Goal: Task Accomplishment & Management: Manage account settings

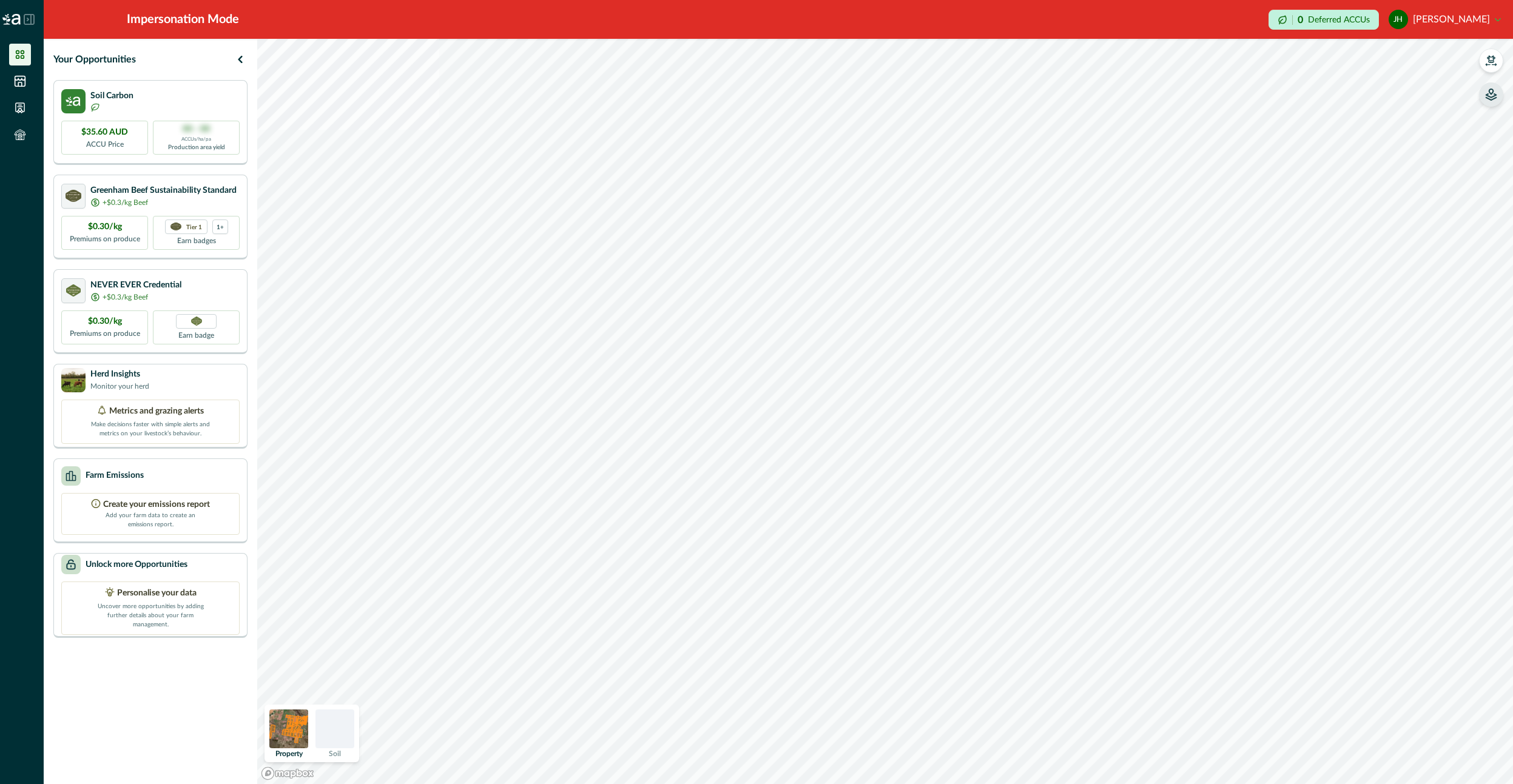
click at [1488, 93] on icon "button" at bounding box center [1491, 95] width 12 height 12
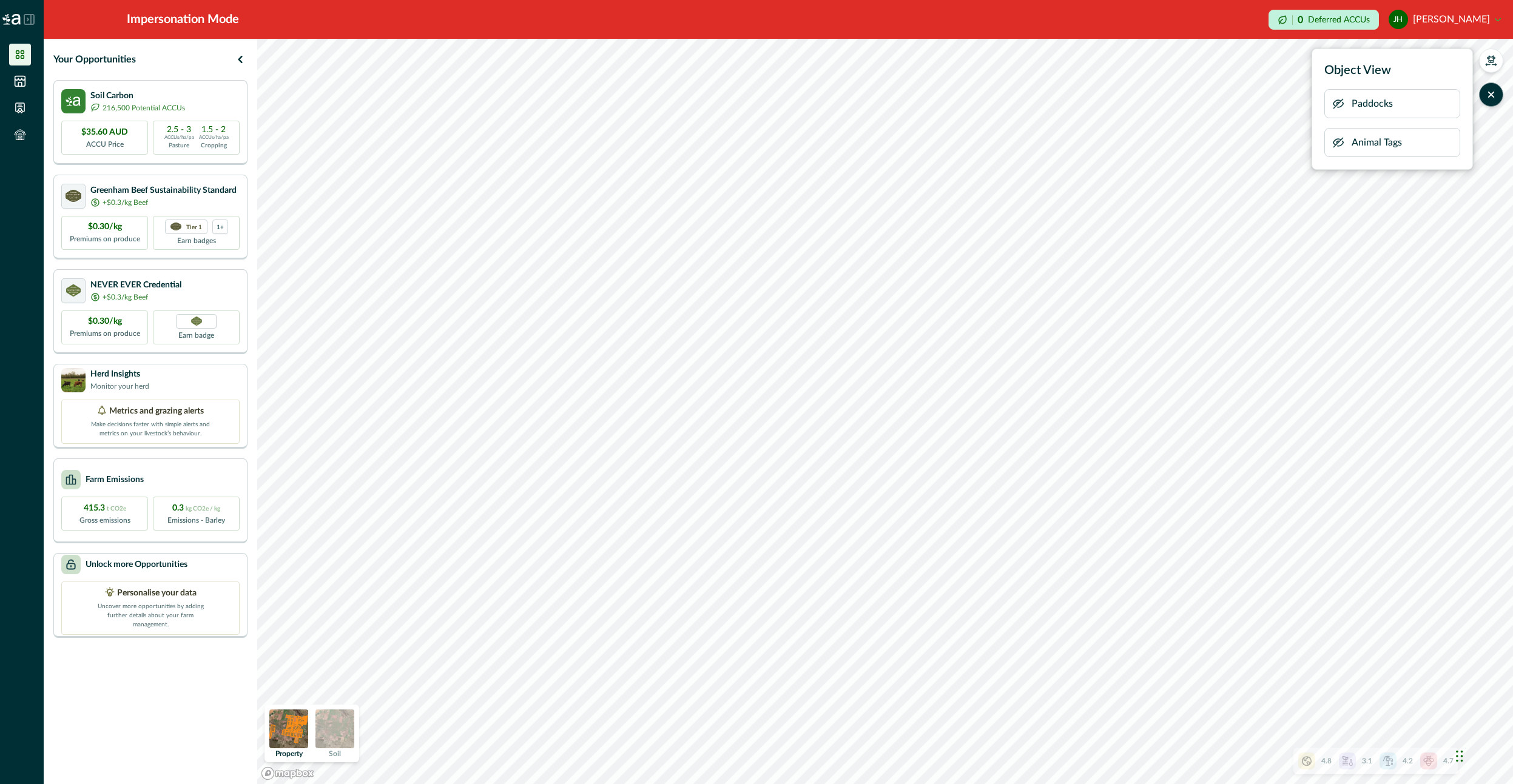
click at [1343, 148] on icon "button" at bounding box center [1339, 143] width 12 height 12
click at [1336, 103] on icon "button" at bounding box center [1339, 104] width 12 height 12
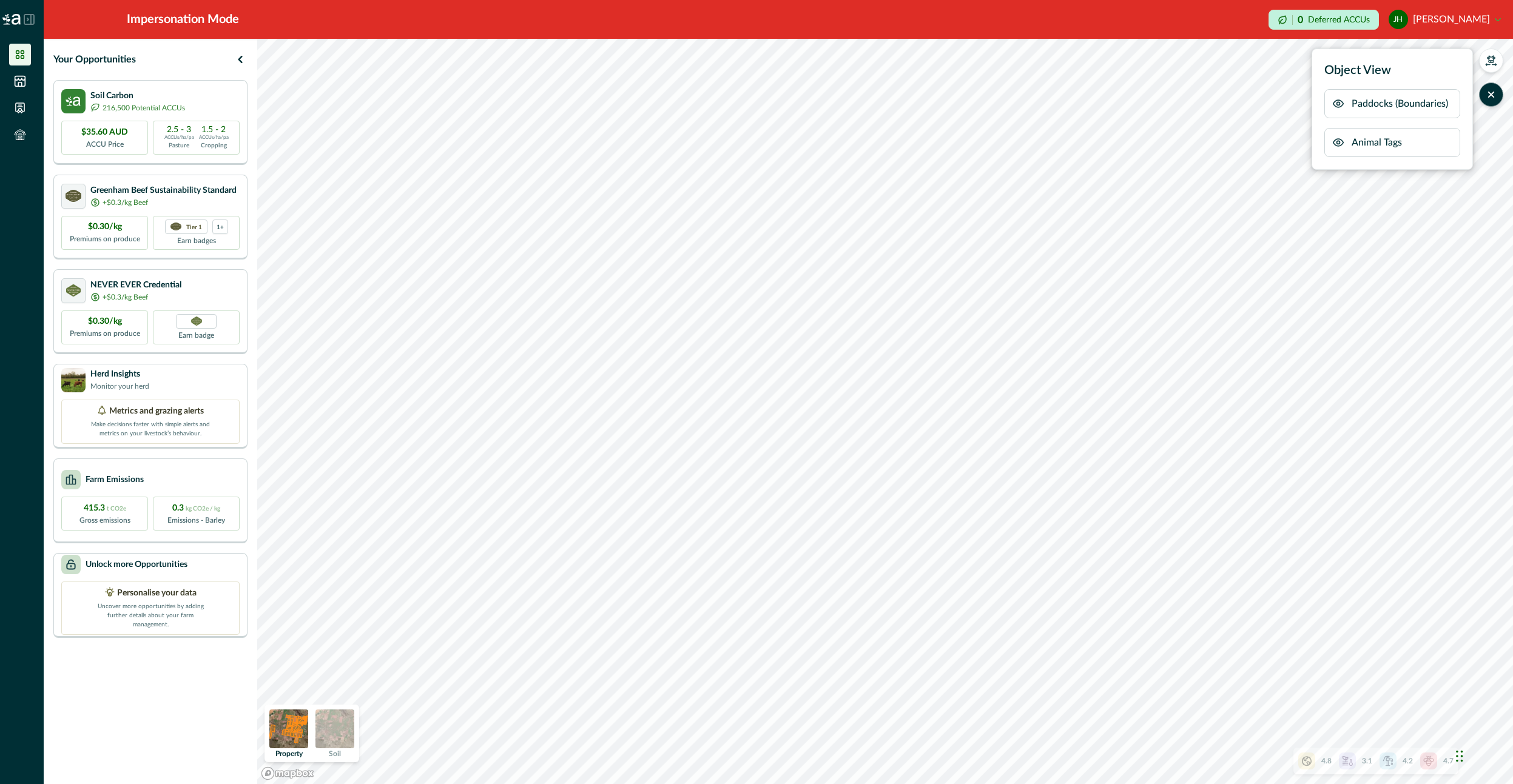
click at [1336, 103] on icon "button" at bounding box center [1339, 104] width 12 height 12
click at [1471, 13] on button "[PERSON_NAME]" at bounding box center [1444, 19] width 112 height 29
click at [1487, 65] on icon "button" at bounding box center [1491, 64] width 11 height 2
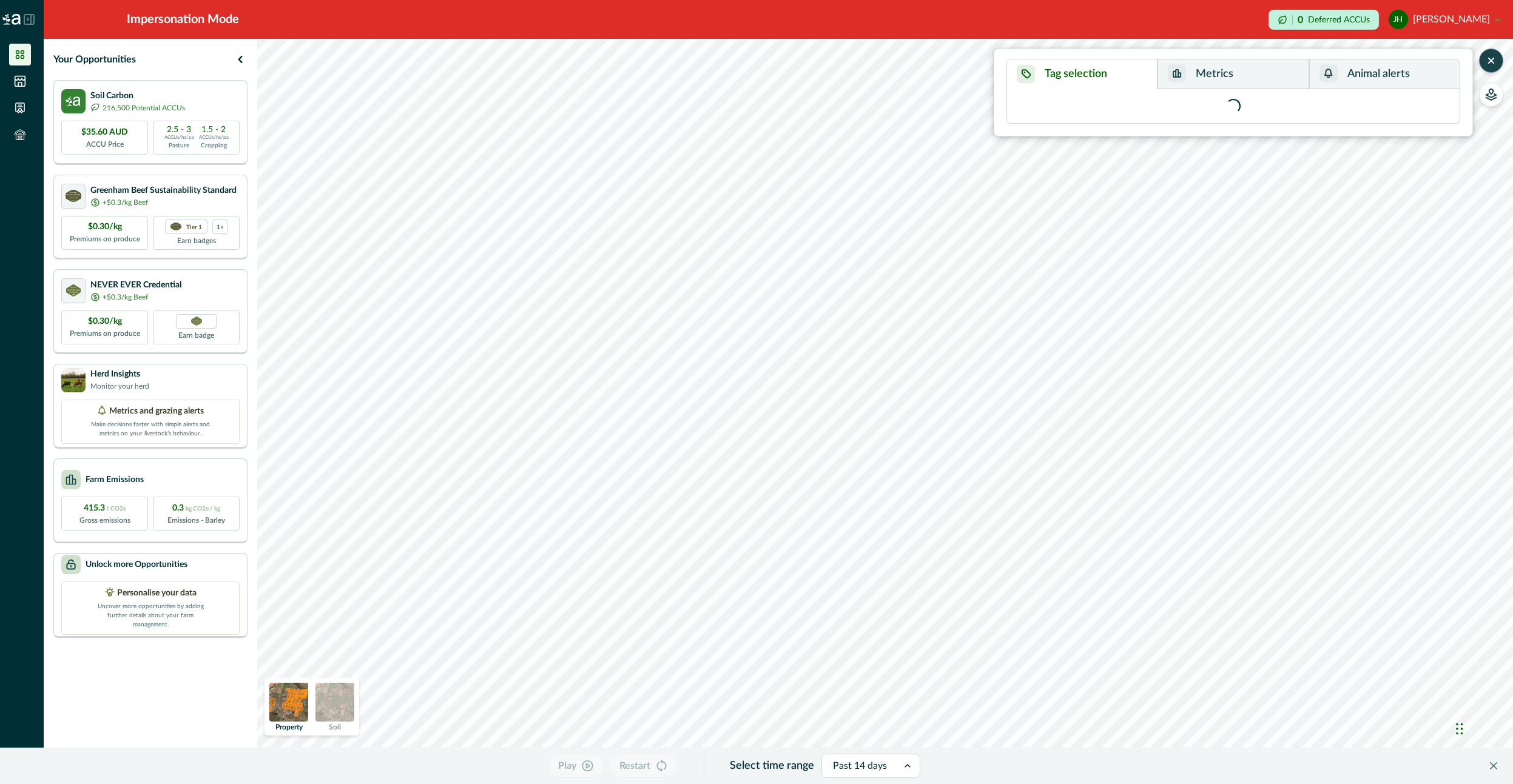
click at [1492, 58] on icon "button" at bounding box center [1491, 61] width 12 height 12
click at [1486, 29] on button "[PERSON_NAME]" at bounding box center [1444, 19] width 112 height 29
drag, startPoint x: 1423, startPoint y: 55, endPoint x: 1401, endPoint y: 67, distance: 25.1
click at [1422, 55] on button "Sign out" at bounding box center [1433, 54] width 135 height 20
